Goal: Find specific page/section: Find specific page/section

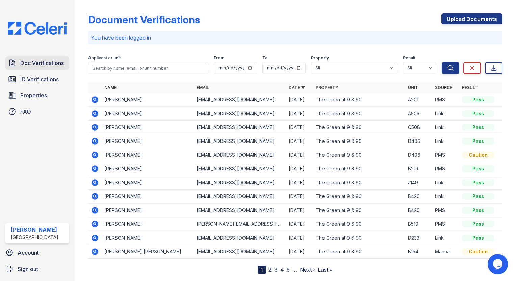
click at [46, 67] on span "Doc Verifications" at bounding box center [42, 63] width 44 height 8
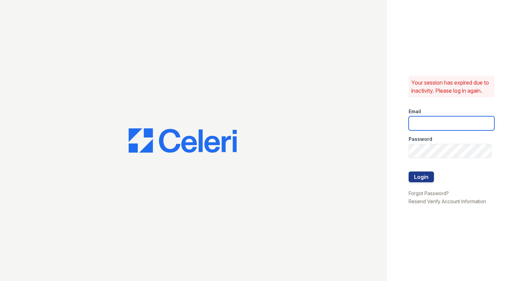
type input "[EMAIL_ADDRESS][DOMAIN_NAME]"
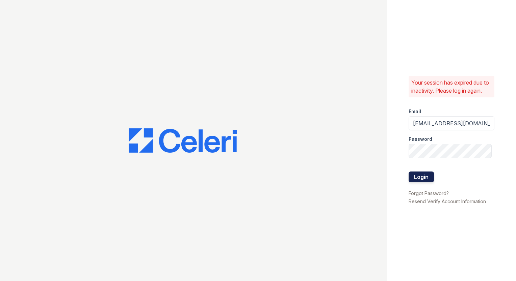
click at [424, 180] on button "Login" at bounding box center [420, 177] width 25 height 11
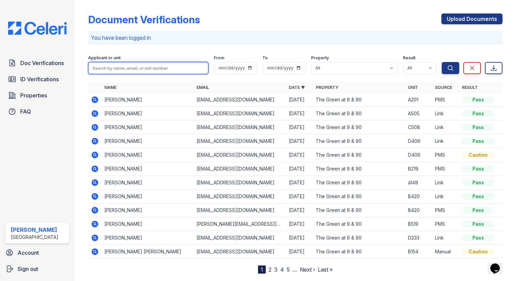
click at [139, 65] on input "search" at bounding box center [148, 68] width 120 height 12
type input "lyn"
click at [441, 62] on button "Search" at bounding box center [450, 68] width 18 height 12
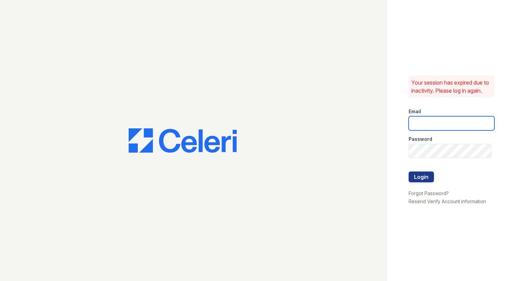
type input "[EMAIL_ADDRESS][DOMAIN_NAME]"
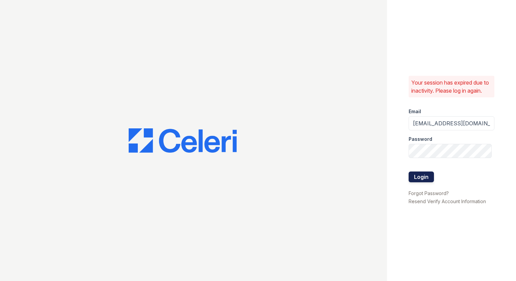
click at [424, 183] on button "Login" at bounding box center [420, 177] width 25 height 11
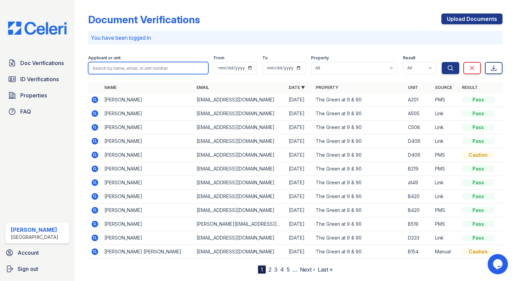
click at [148, 71] on input "search" at bounding box center [148, 68] width 120 height 12
type input "[PERSON_NAME]"
click at [441, 62] on button "Search" at bounding box center [450, 68] width 18 height 12
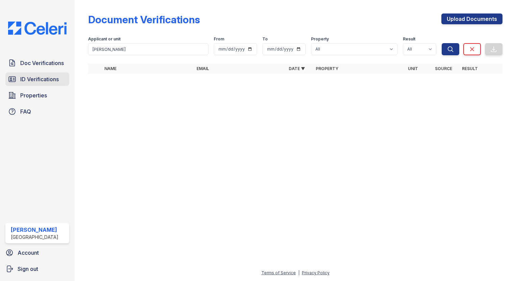
click at [39, 82] on span "ID Verifications" at bounding box center [39, 79] width 38 height 8
